Goal: Find specific page/section: Find specific page/section

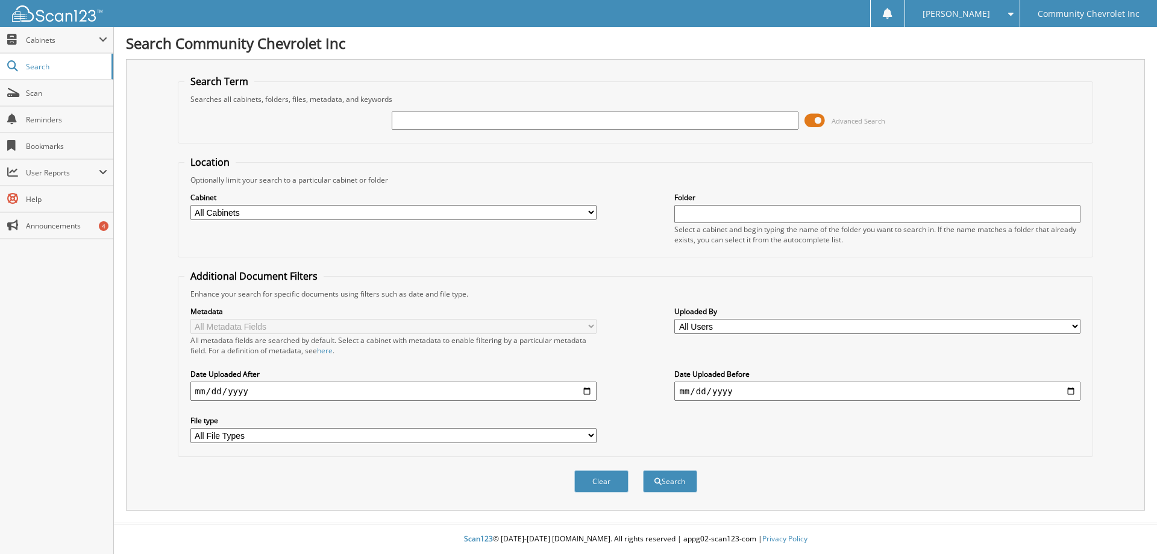
click at [431, 115] on input "text" at bounding box center [595, 120] width 406 height 18
type input "77613"
click at [643, 470] on button "Search" at bounding box center [670, 481] width 54 height 22
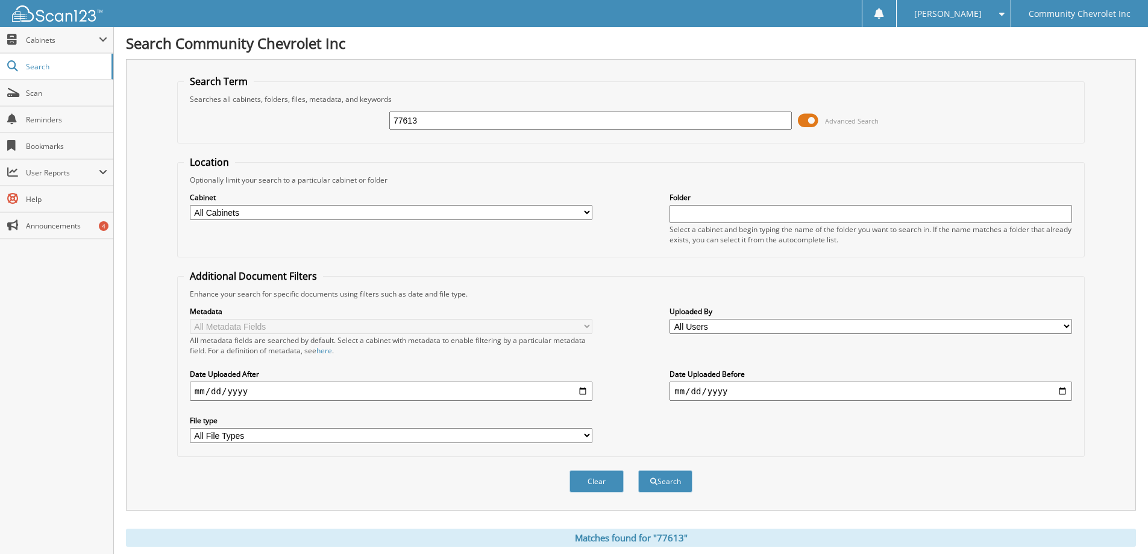
scroll to position [193, 0]
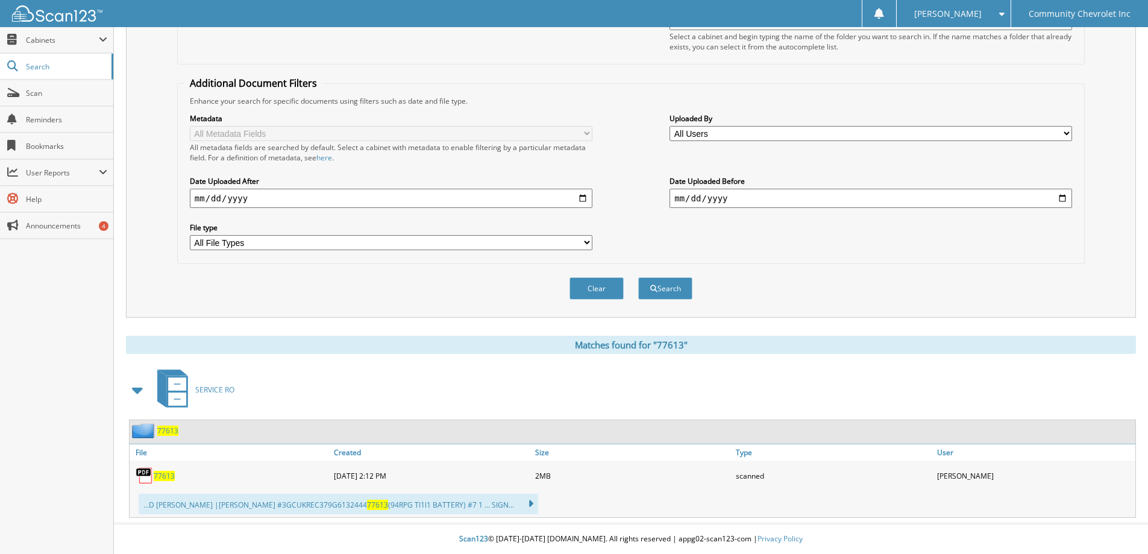
click at [163, 476] on span "77613" at bounding box center [164, 476] width 21 height 10
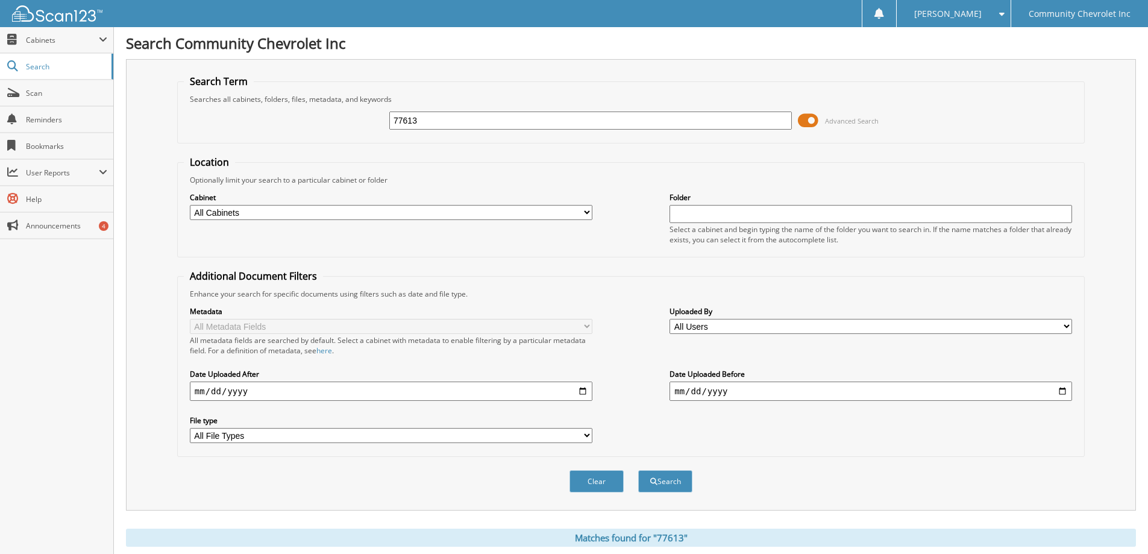
click at [450, 121] on input "77613" at bounding box center [590, 120] width 403 height 18
type input "7"
click at [425, 119] on input "text" at bounding box center [590, 120] width 403 height 18
type input "77813"
click at [638, 470] on button "Search" at bounding box center [665, 481] width 54 height 22
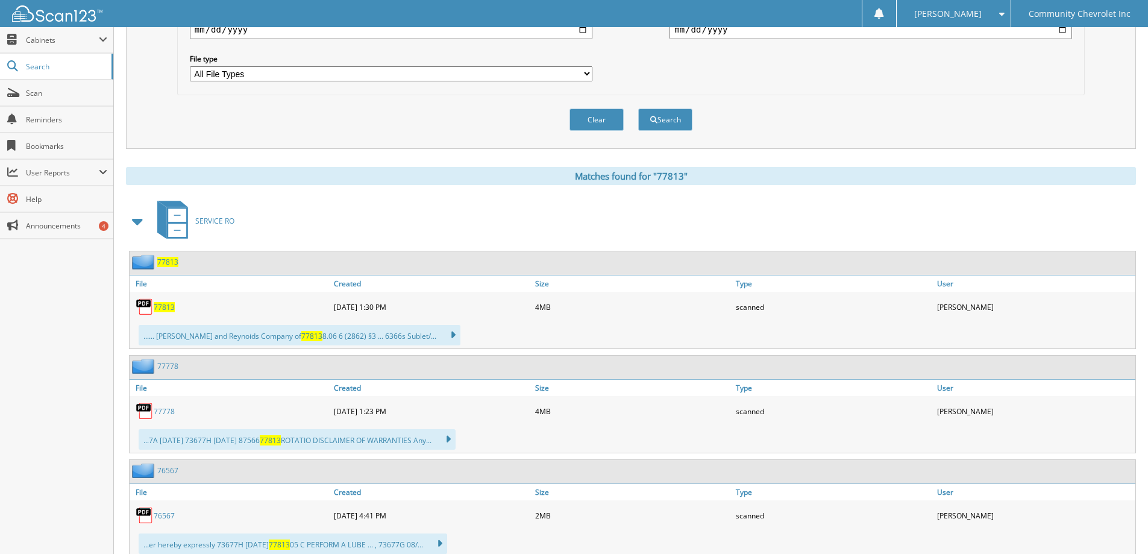
scroll to position [422, 0]
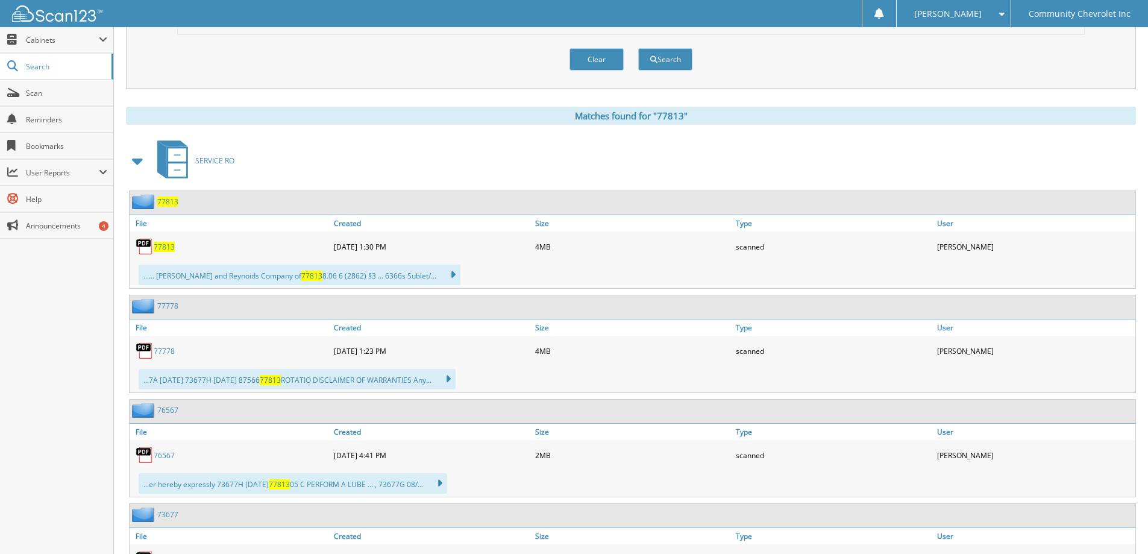
click at [163, 246] on span "77813" at bounding box center [164, 247] width 21 height 10
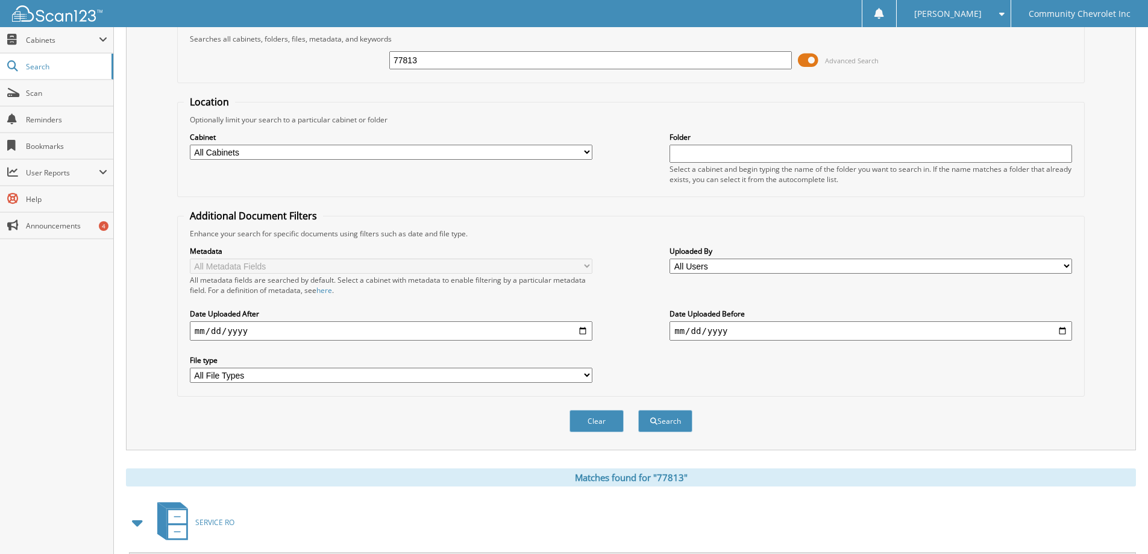
scroll to position [0, 0]
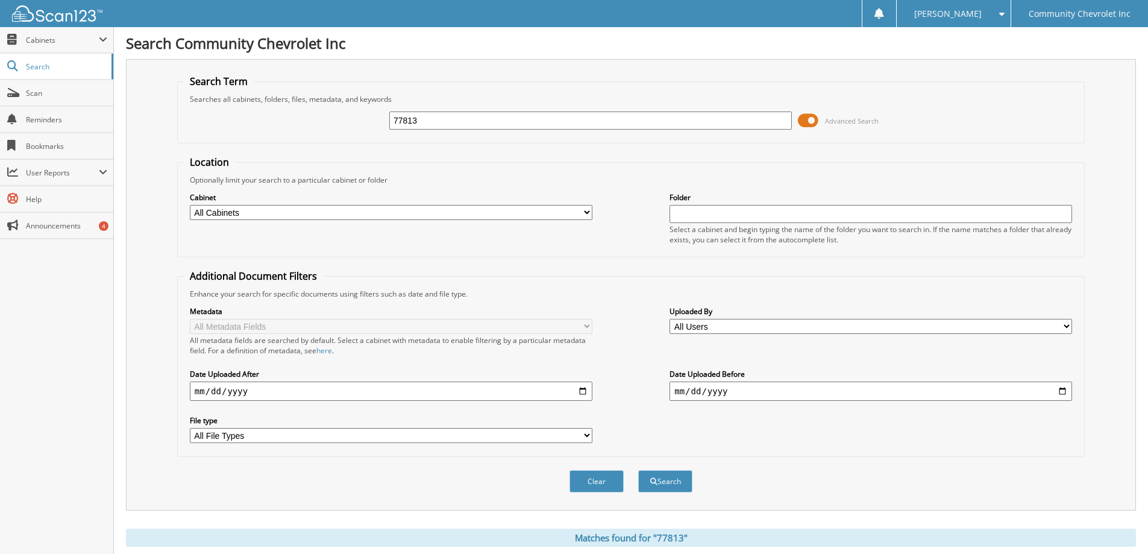
click at [425, 118] on input "77813" at bounding box center [590, 120] width 403 height 18
type input "\"
type input "71854"
click at [638, 470] on button "Search" at bounding box center [665, 481] width 54 height 22
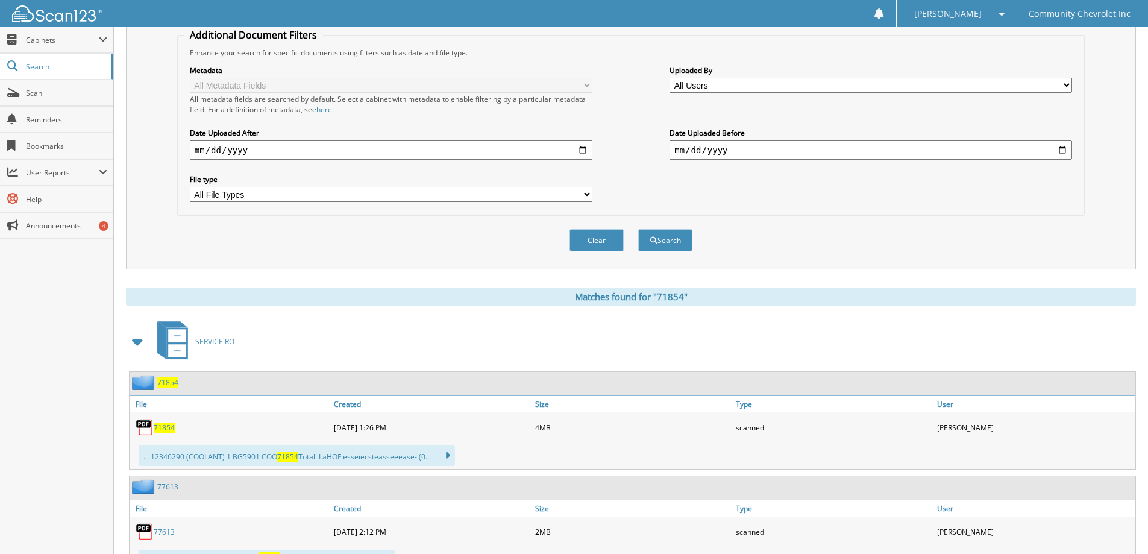
scroll to position [389, 0]
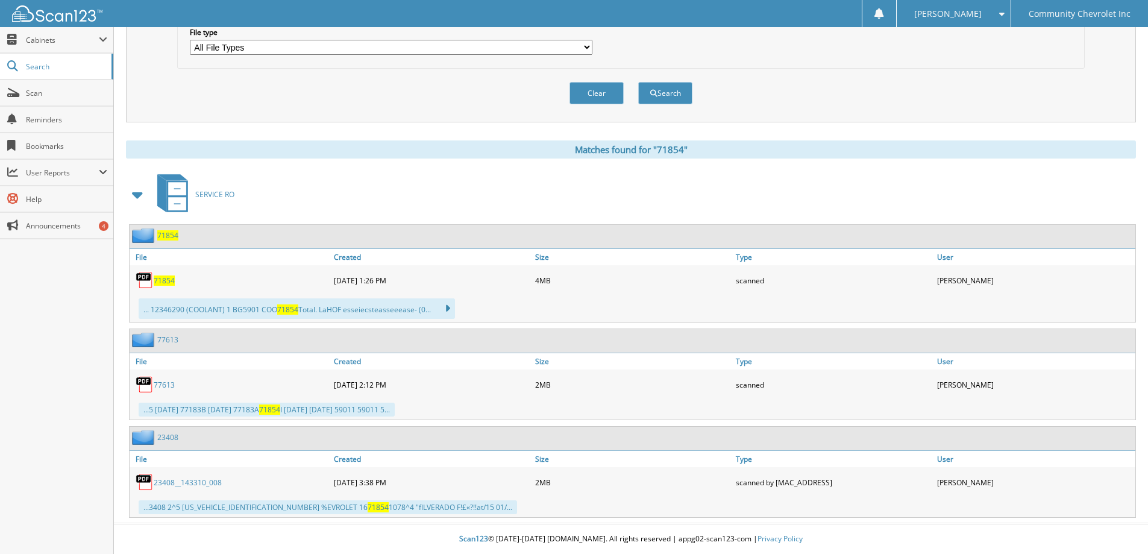
click at [162, 280] on span "71854" at bounding box center [164, 280] width 21 height 10
